Goal: Information Seeking & Learning: Check status

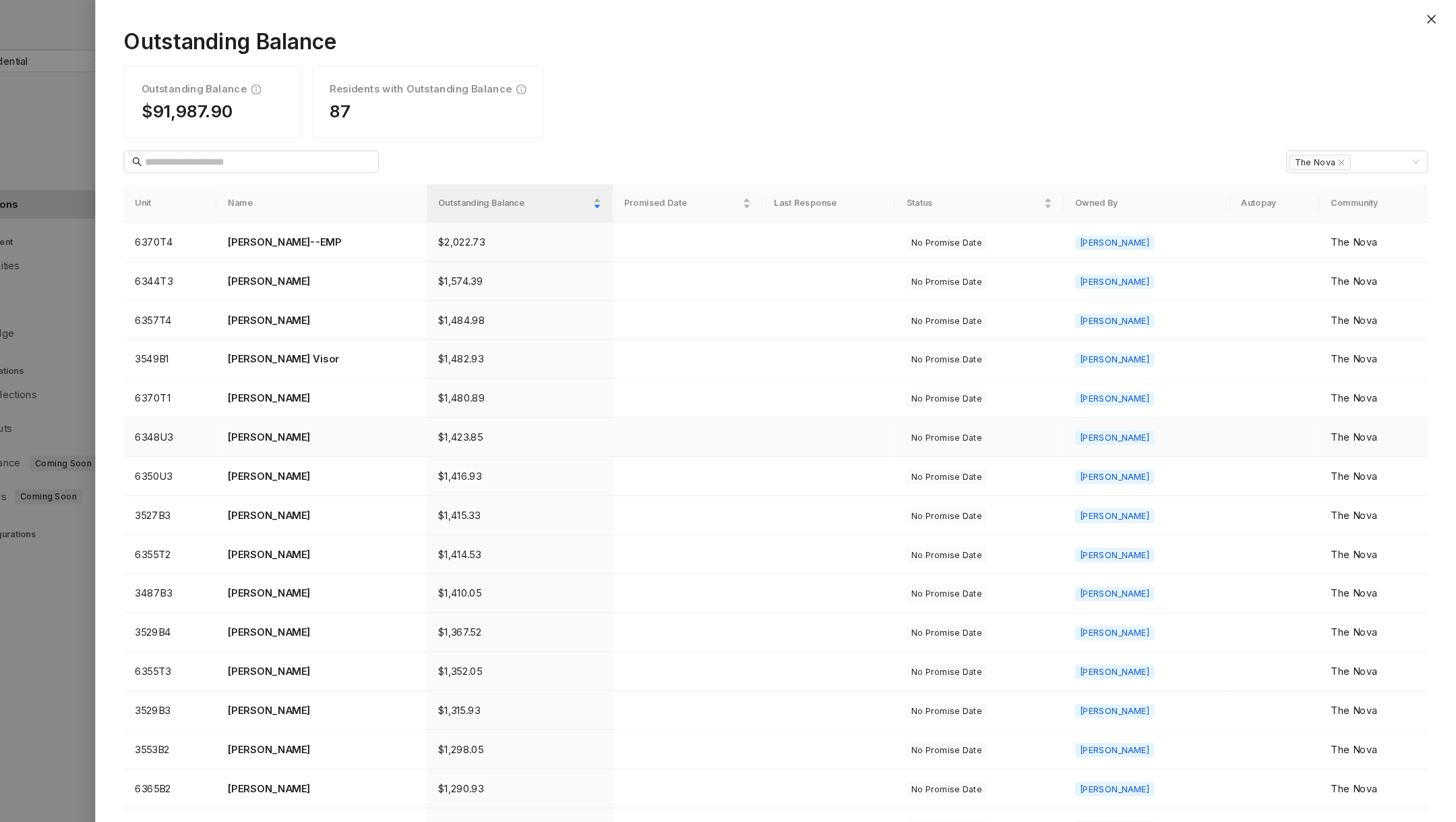
scroll to position [115, 0]
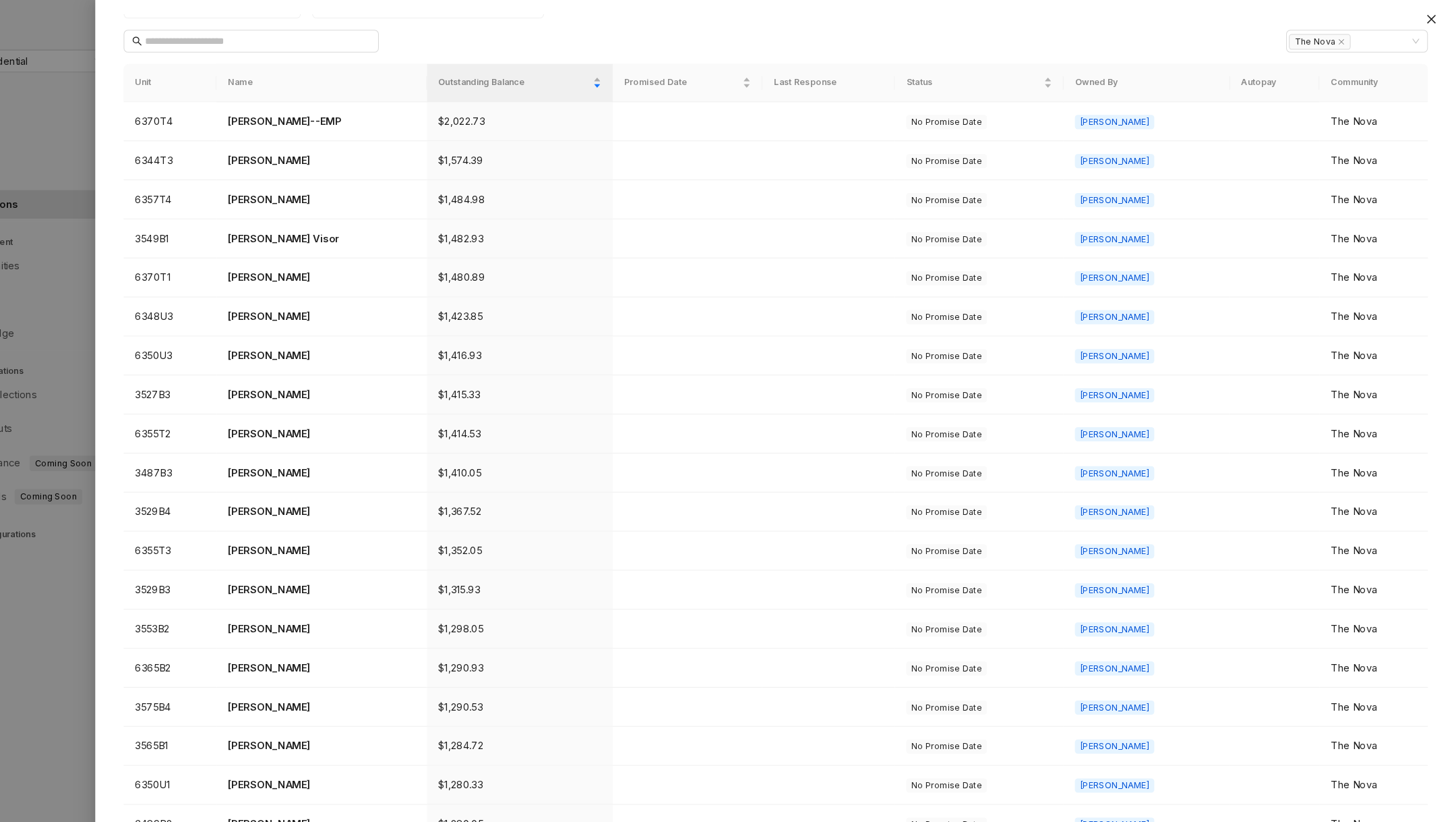
click at [154, 207] on div at bounding box center [728, 411] width 1456 height 822
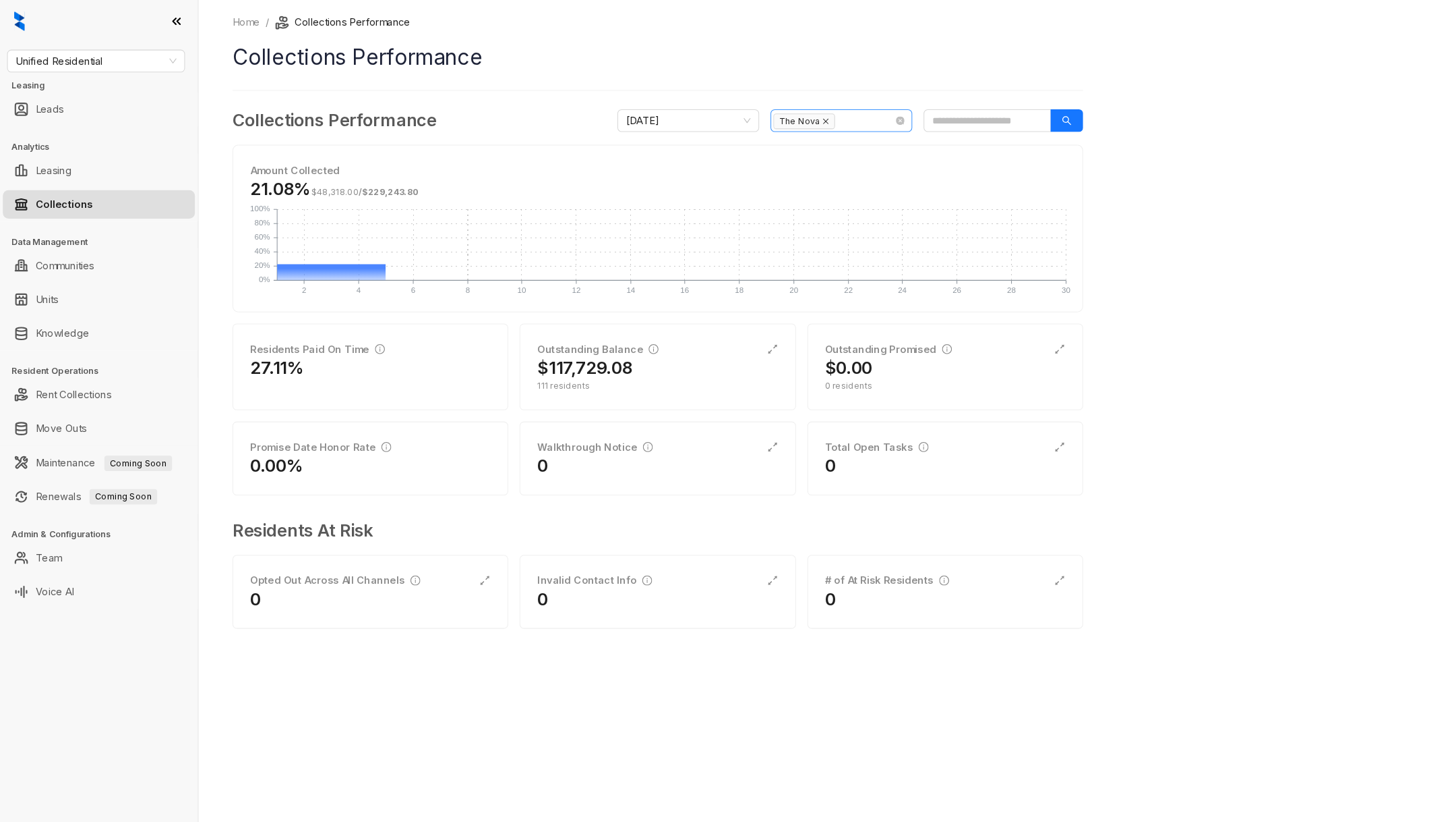
click at [782, 116] on icon "close" at bounding box center [785, 115] width 7 height 7
click at [632, 56] on h1 "Collections Performance" at bounding box center [626, 54] width 809 height 30
click at [603, 346] on div "$117,729.08" at bounding box center [625, 350] width 228 height 22
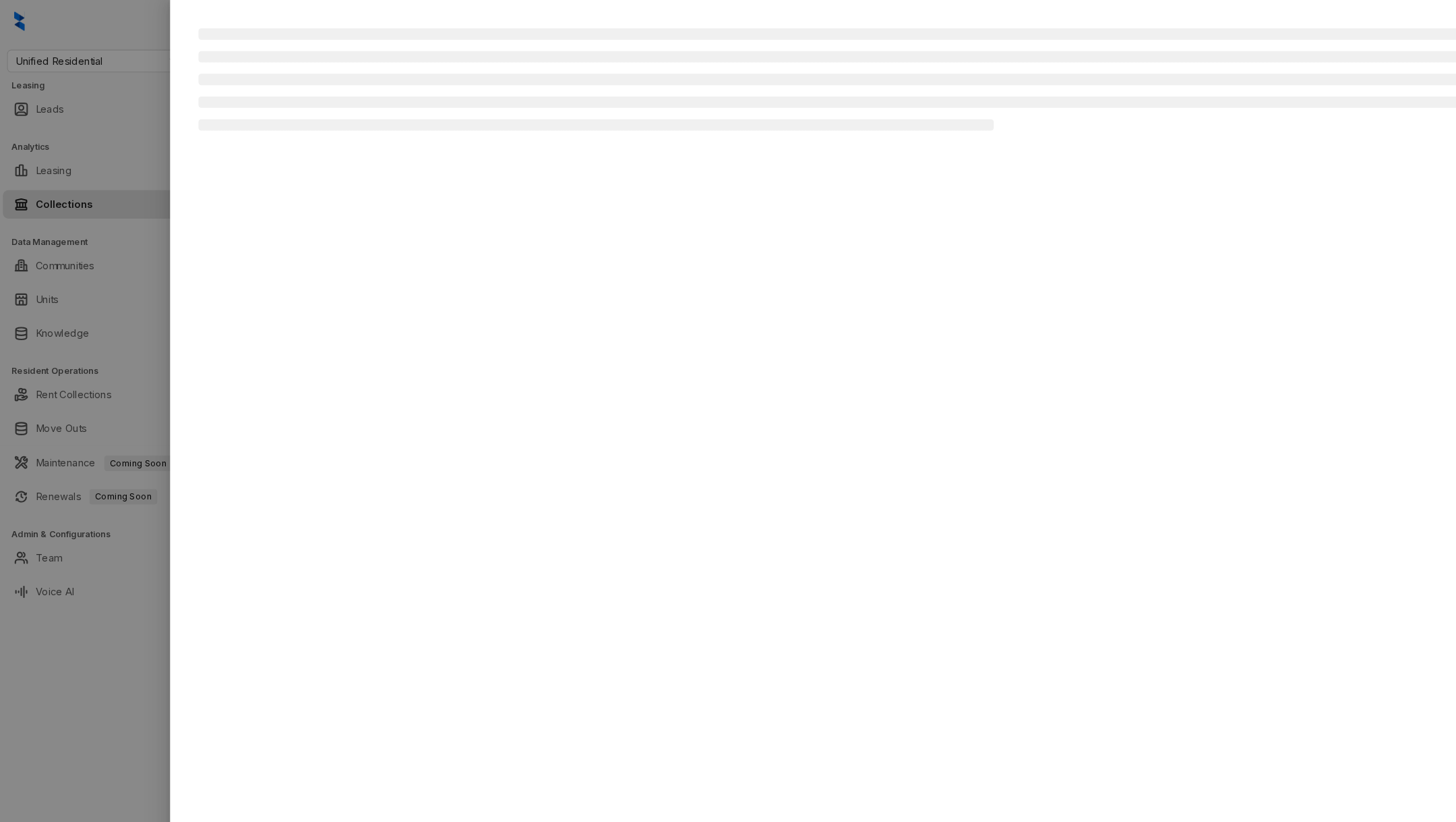
click at [176, 654] on div at bounding box center [808, 417] width 1294 height 808
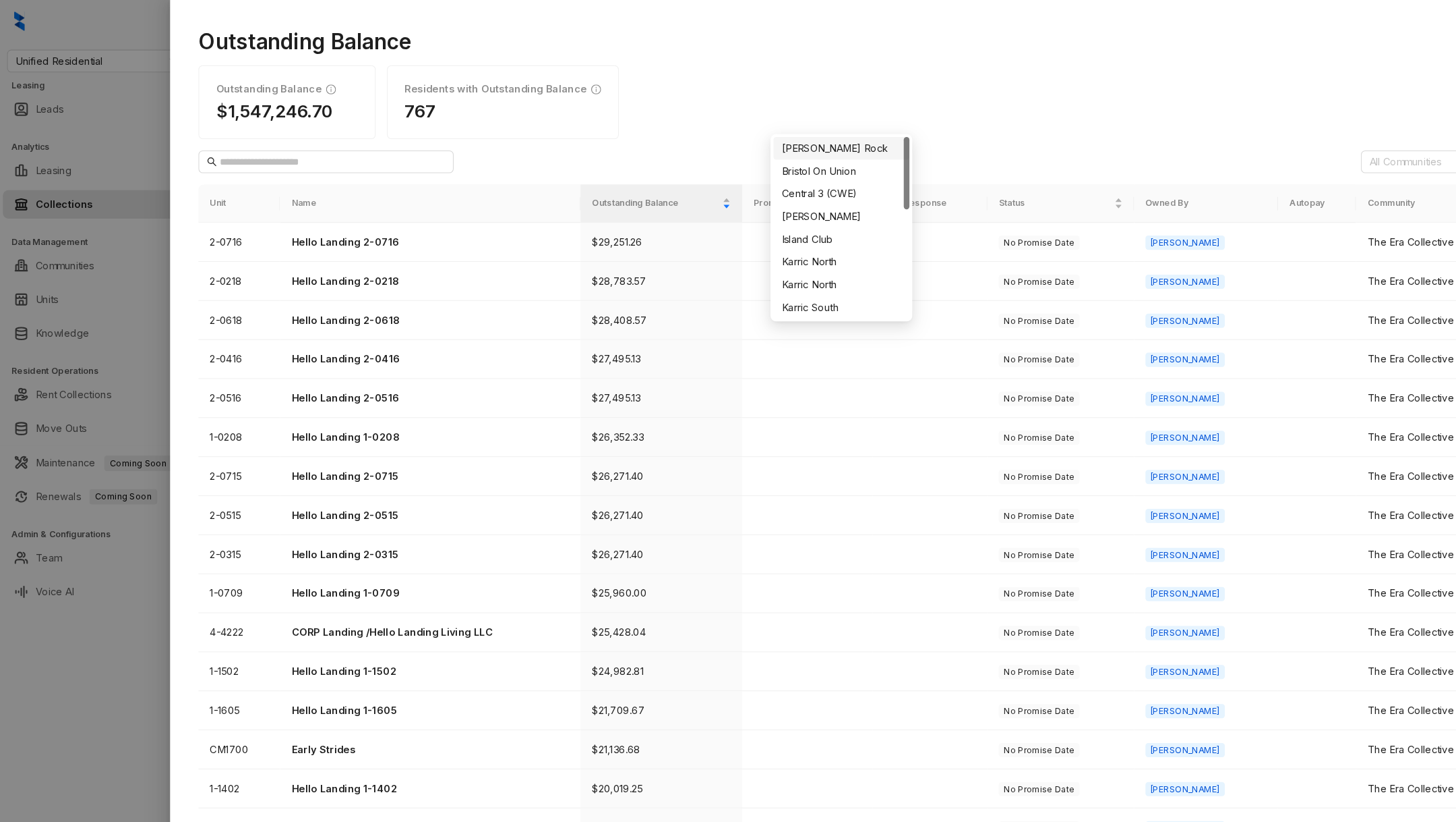
click at [796, 99] on div "Outstanding Balance $1,547,246.70 Residents with Outstanding Balance 767" at bounding box center [809, 97] width 1241 height 70
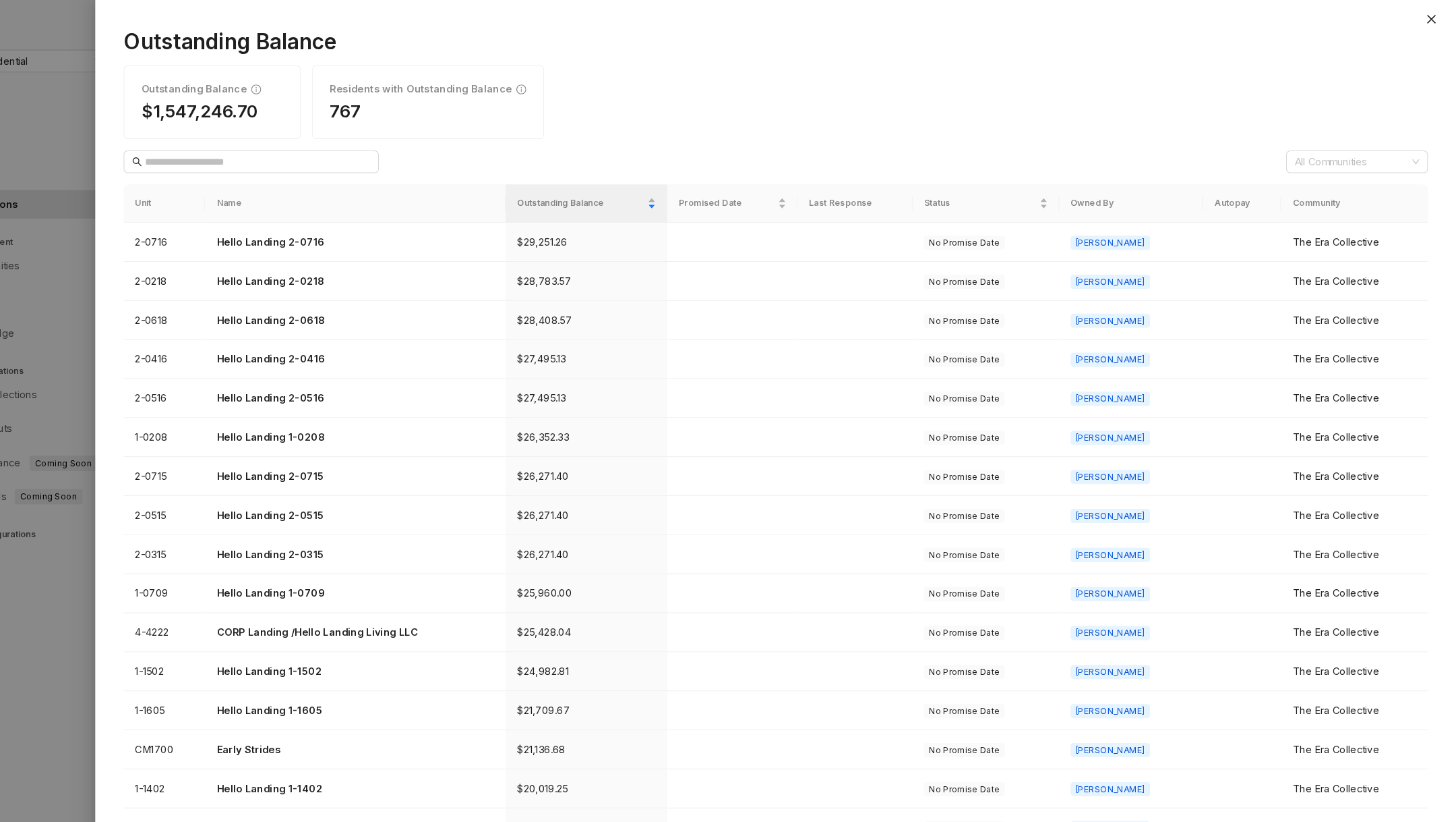
click at [155, 573] on div at bounding box center [728, 411] width 1456 height 822
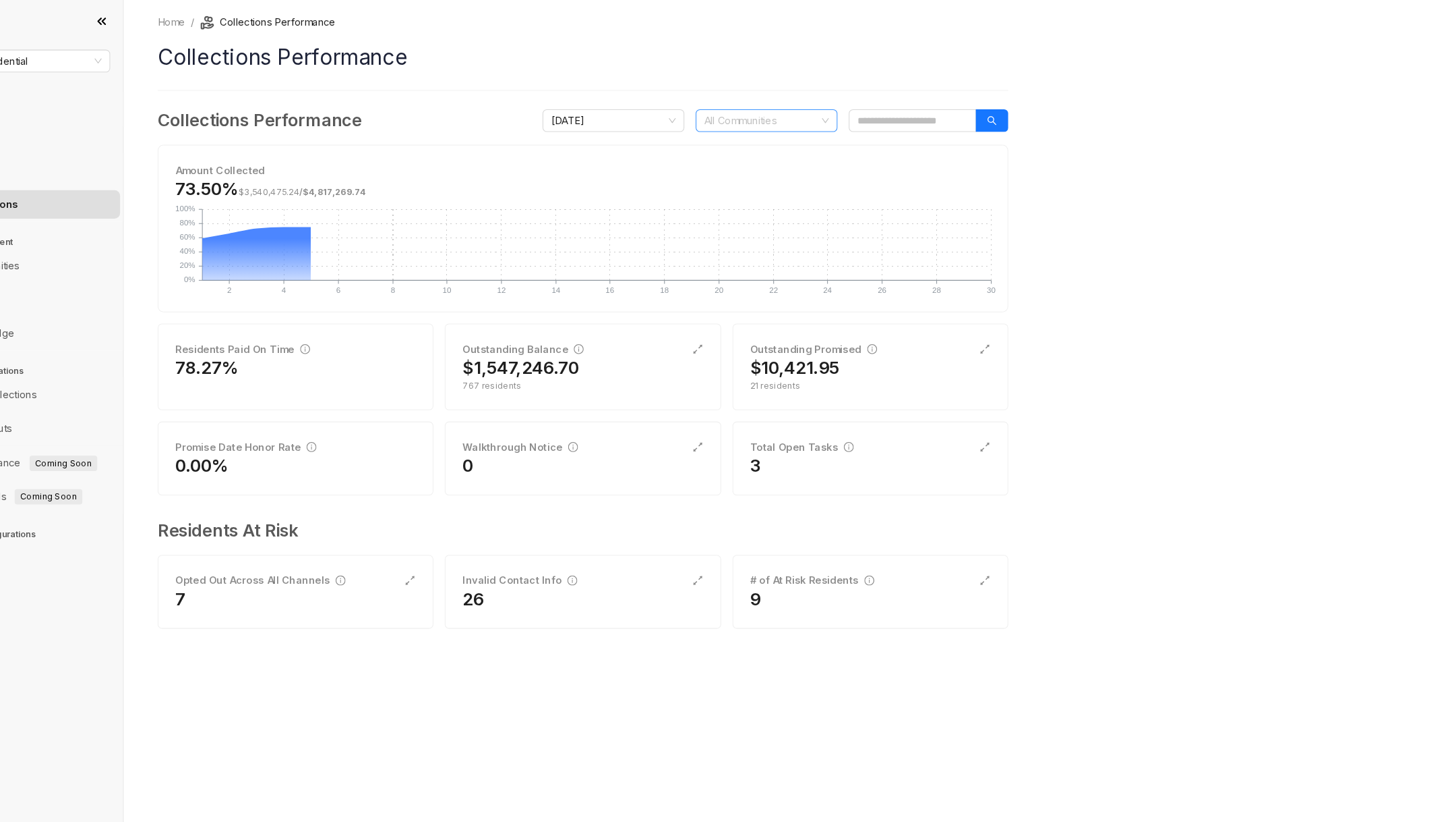
click at [808, 123] on div at bounding box center [793, 114] width 115 height 19
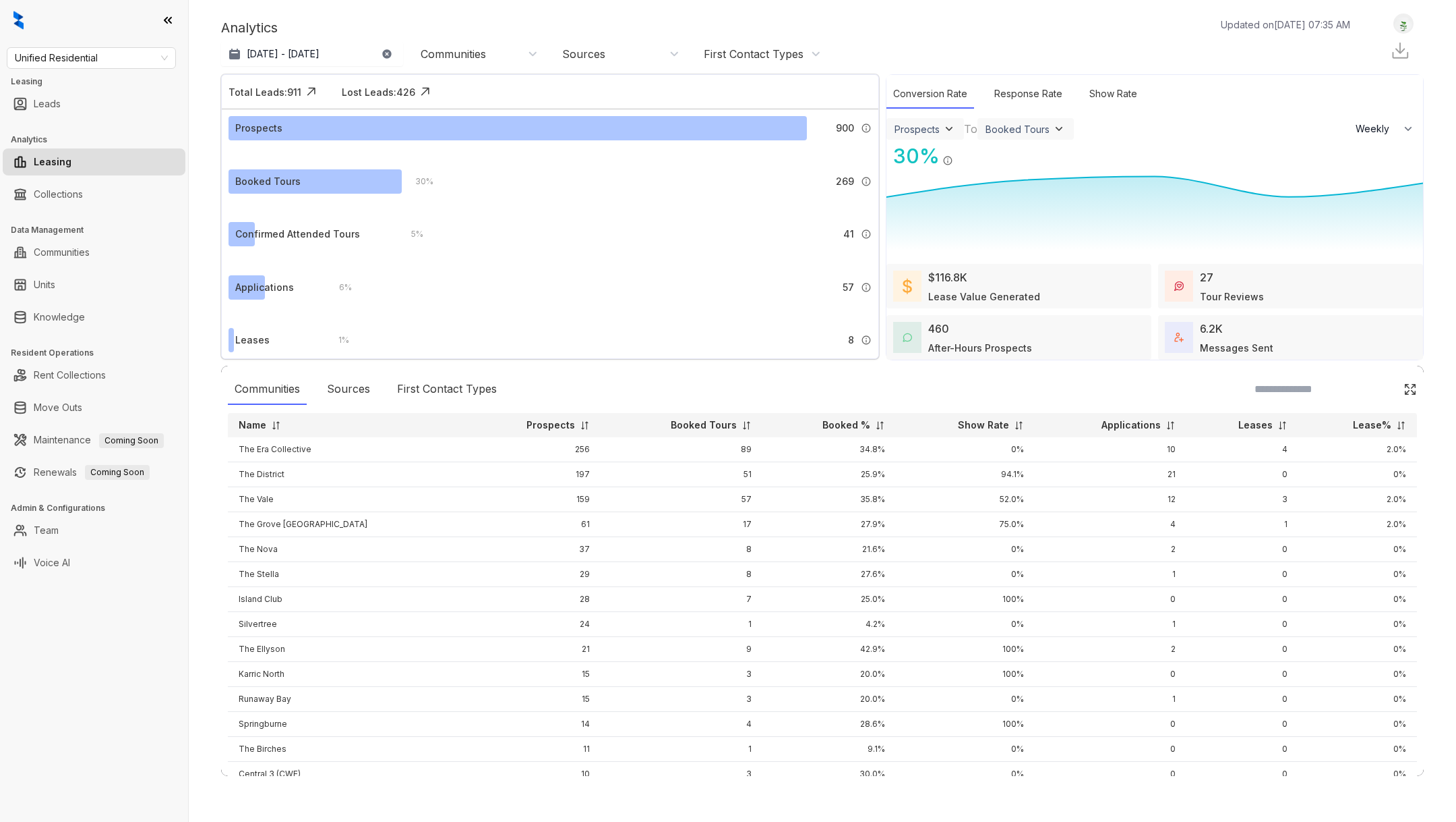
select select "******"
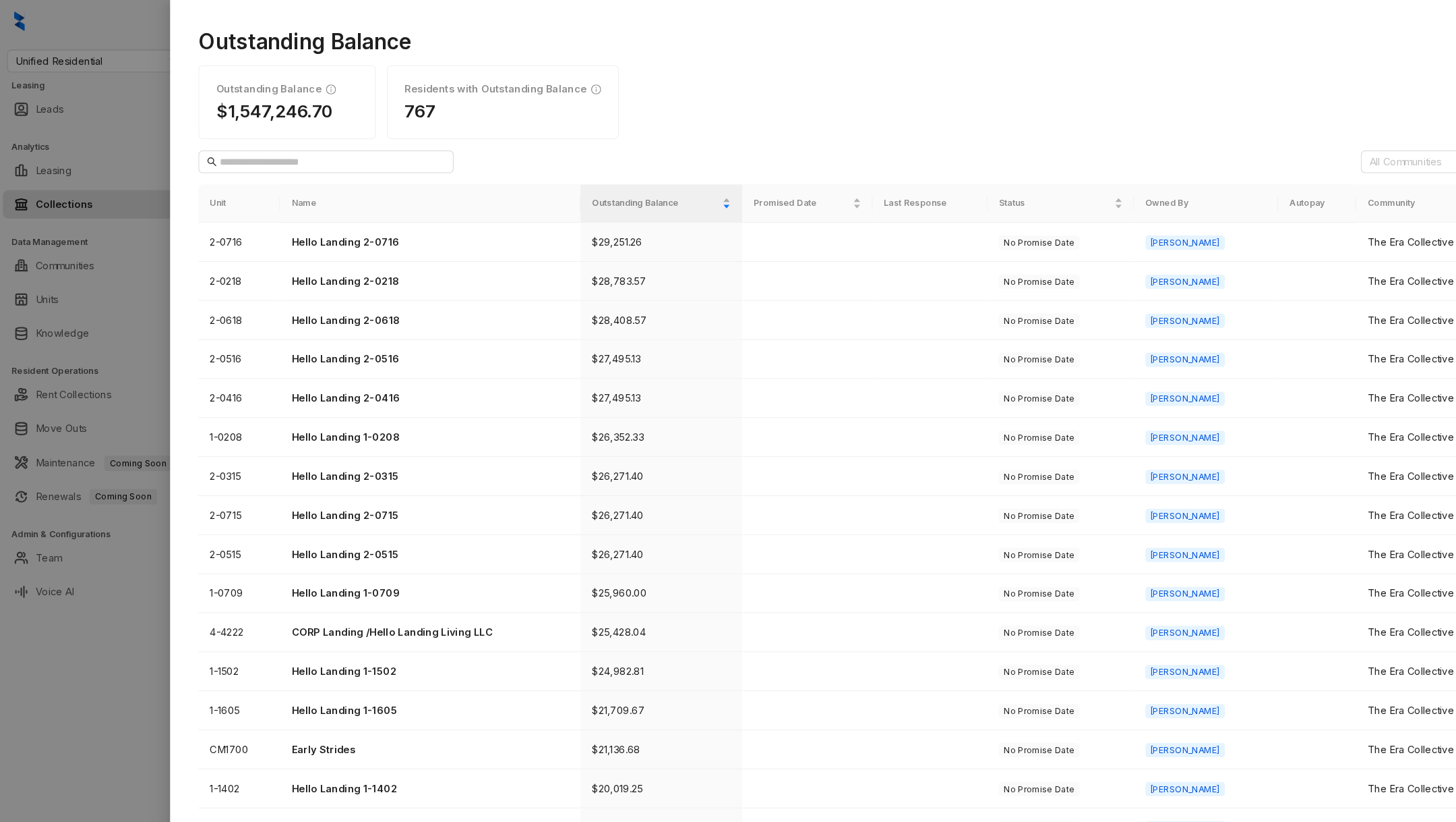
click at [28, 667] on div at bounding box center [728, 411] width 1456 height 822
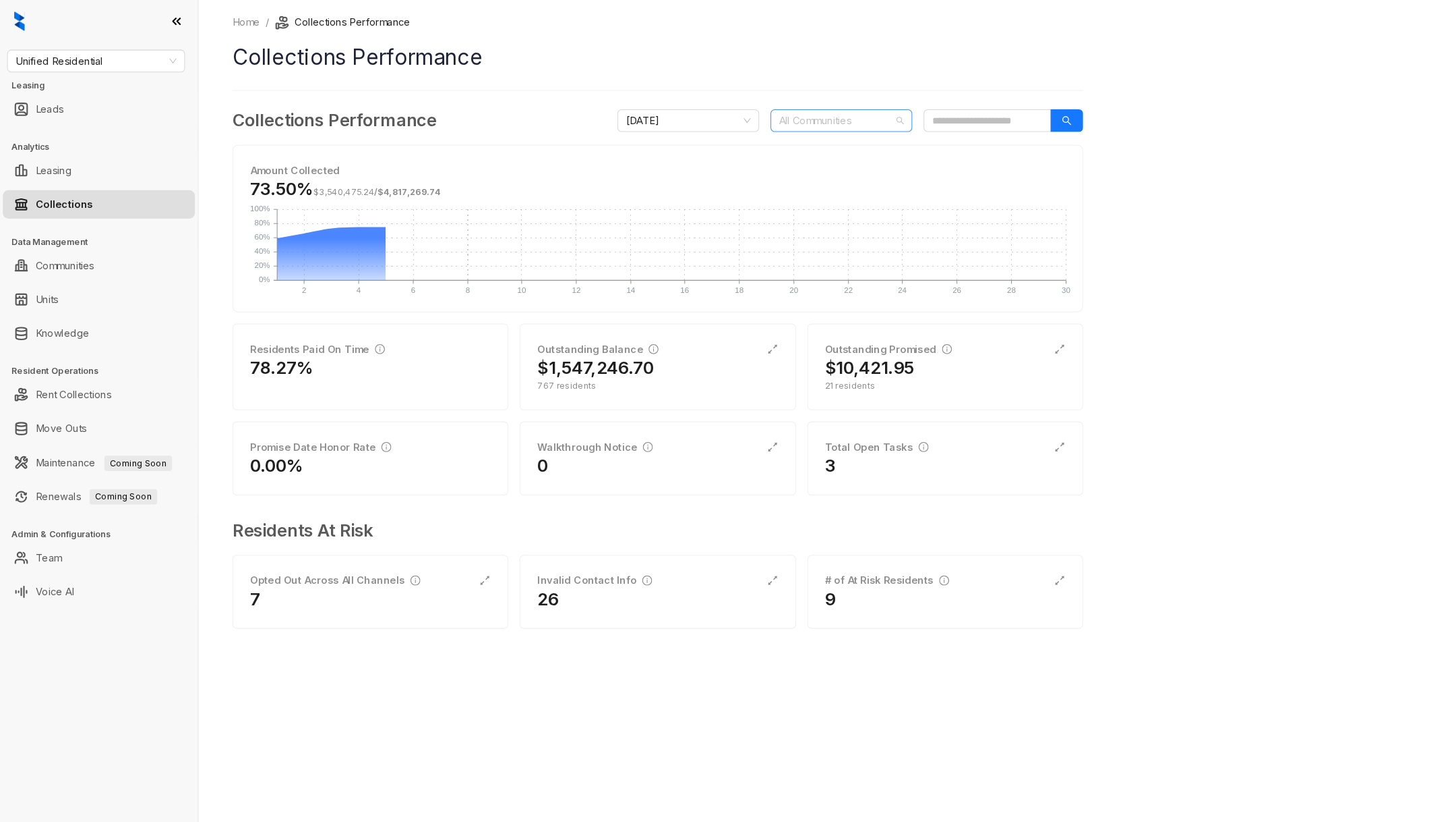
click at [787, 118] on div at bounding box center [793, 114] width 115 height 19
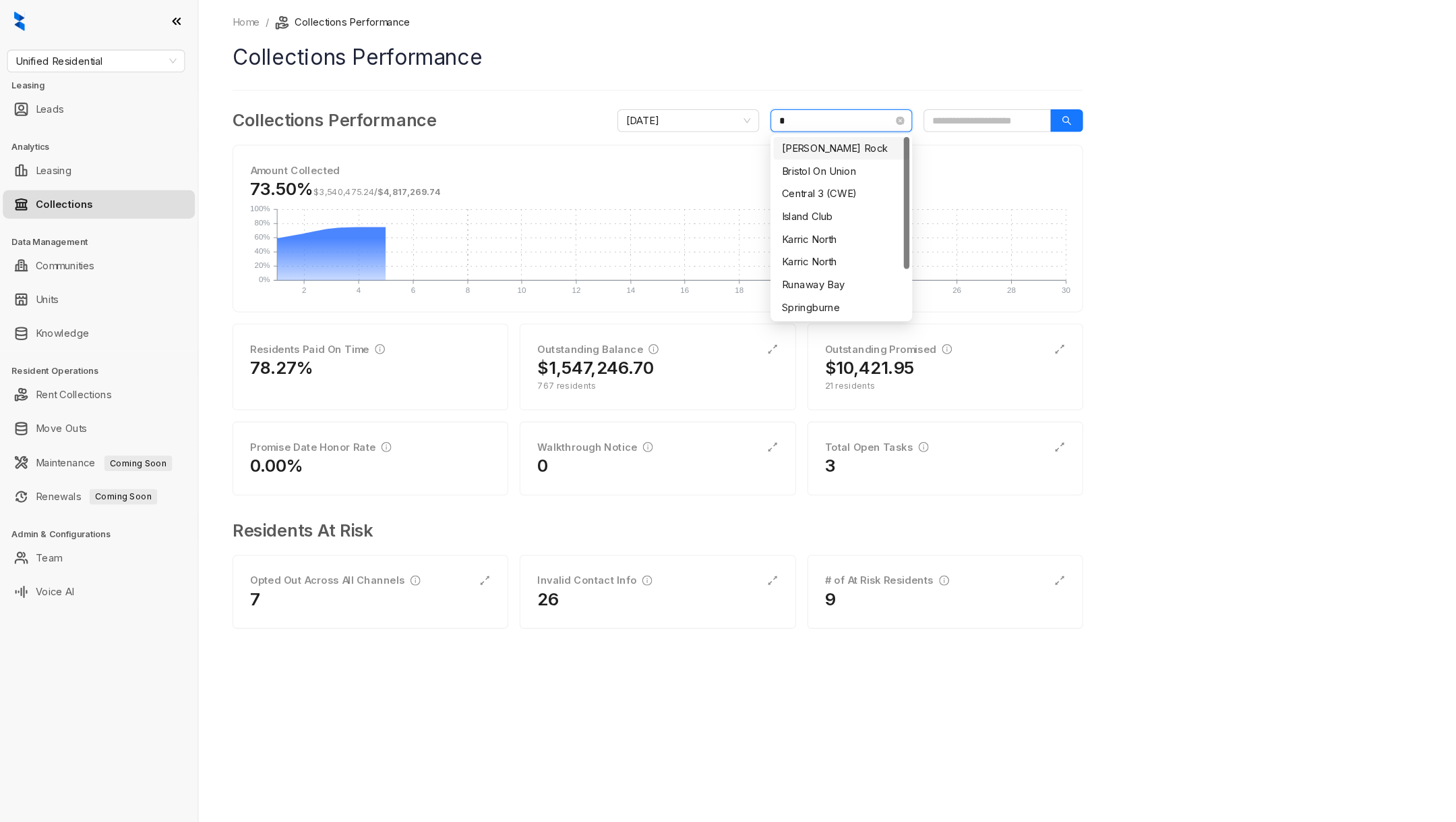
type input "**"
click at [789, 193] on div "The Nova" at bounding box center [800, 184] width 130 height 22
click at [639, 695] on div "Home / Collections Performance Collections Performance Collections Performance …" at bounding box center [822, 411] width 1267 height 822
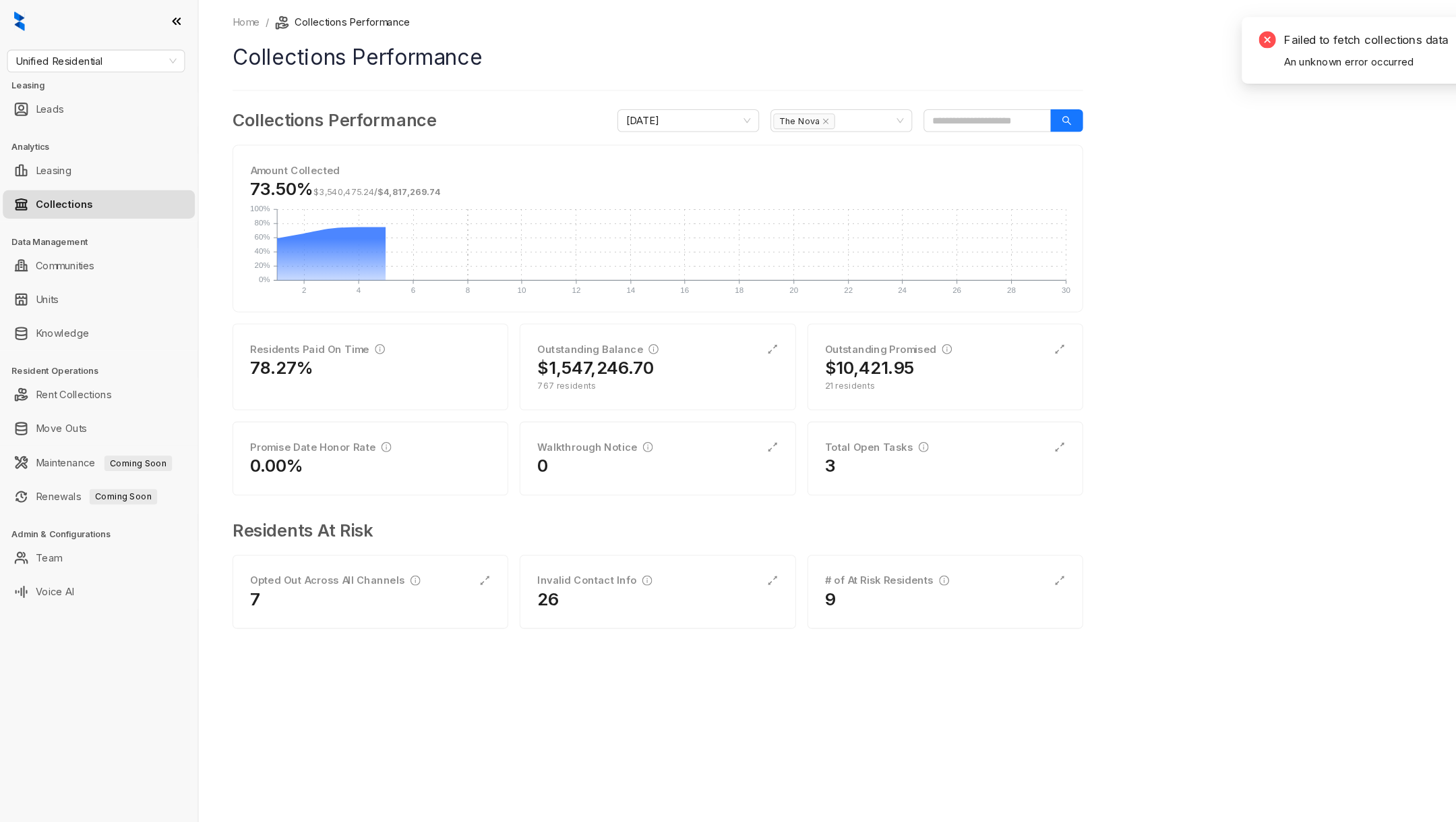
click at [1201, 38] on icon "close-circle" at bounding box center [1205, 37] width 16 height 16
click at [791, 421] on div "Total Open Tasks" at bounding box center [834, 424] width 99 height 15
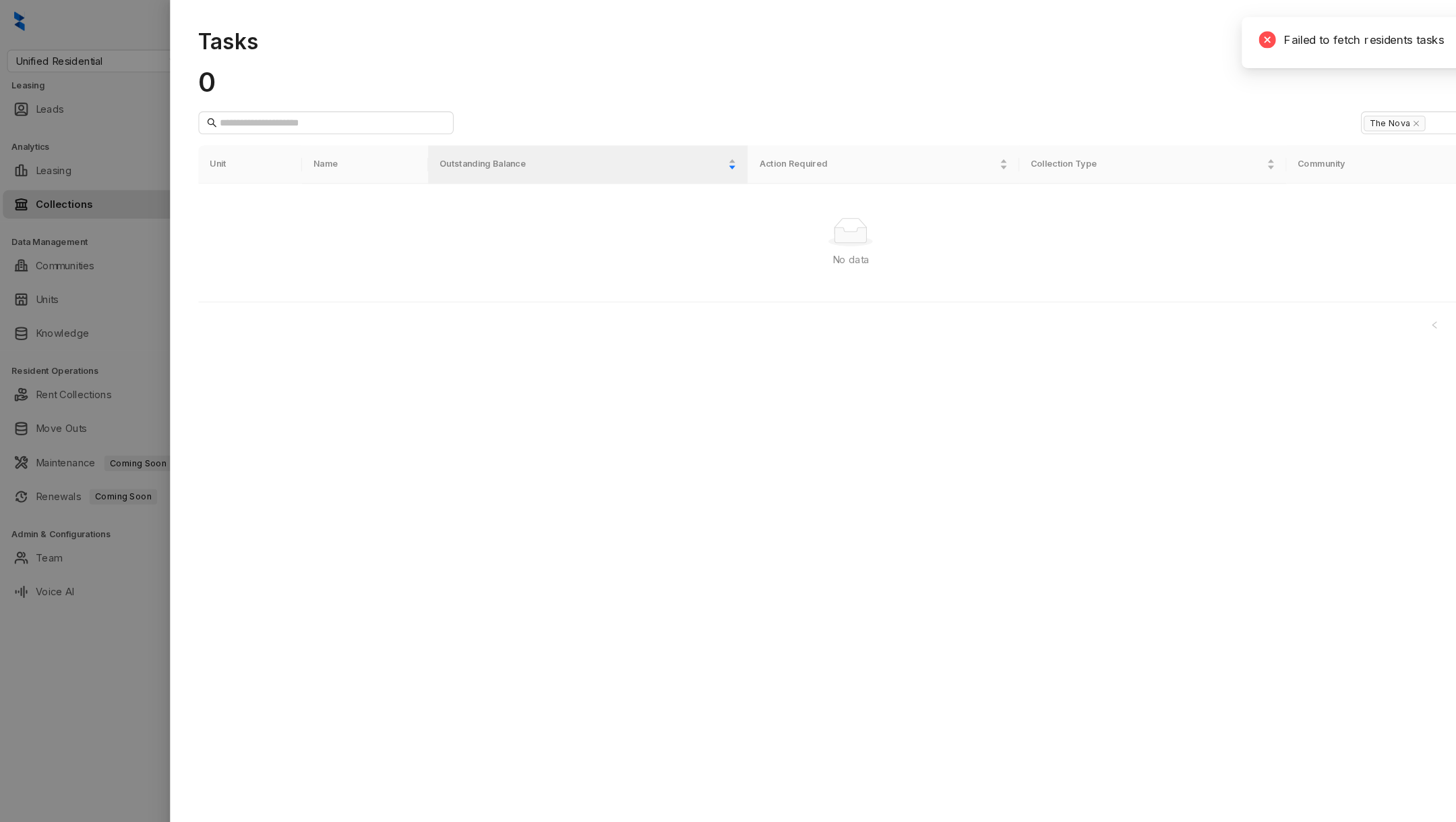
click at [68, 678] on div at bounding box center [728, 411] width 1456 height 822
